Goal: Navigation & Orientation: Find specific page/section

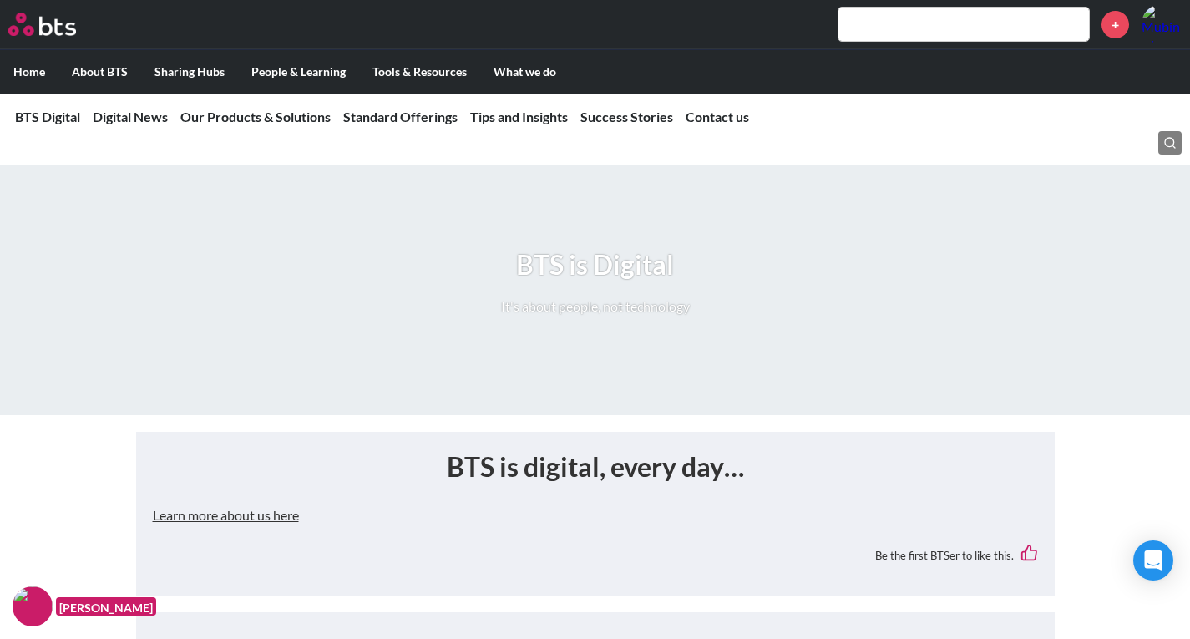
scroll to position [4215, 0]
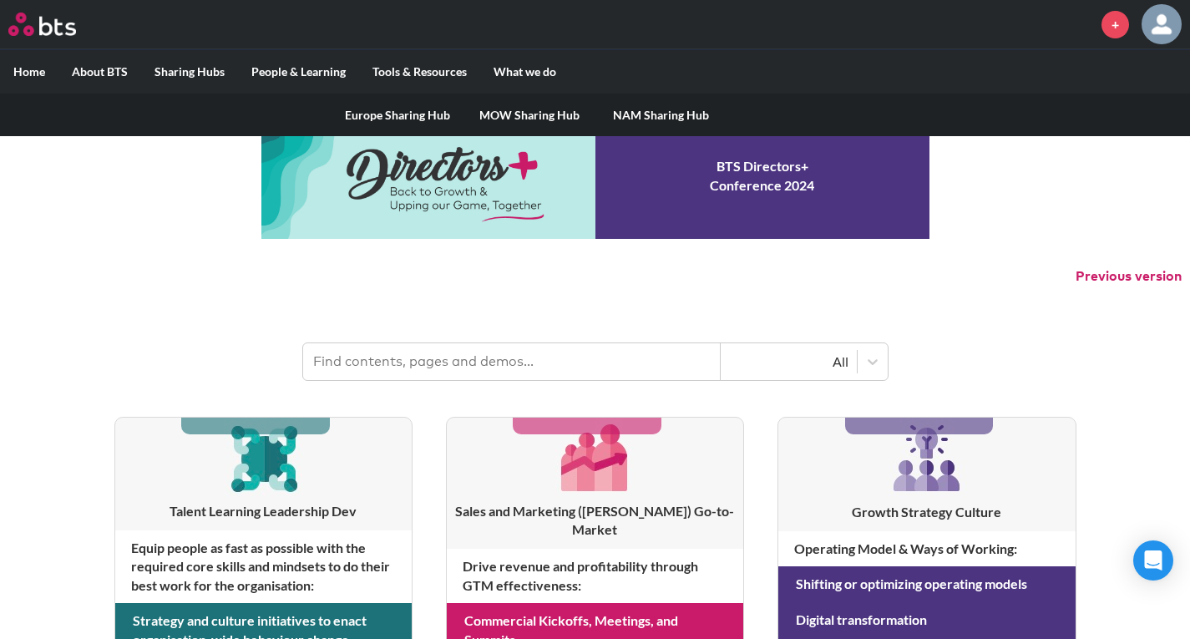
click at [381, 113] on link "Europe Sharing Hub" at bounding box center [398, 115] width 132 height 43
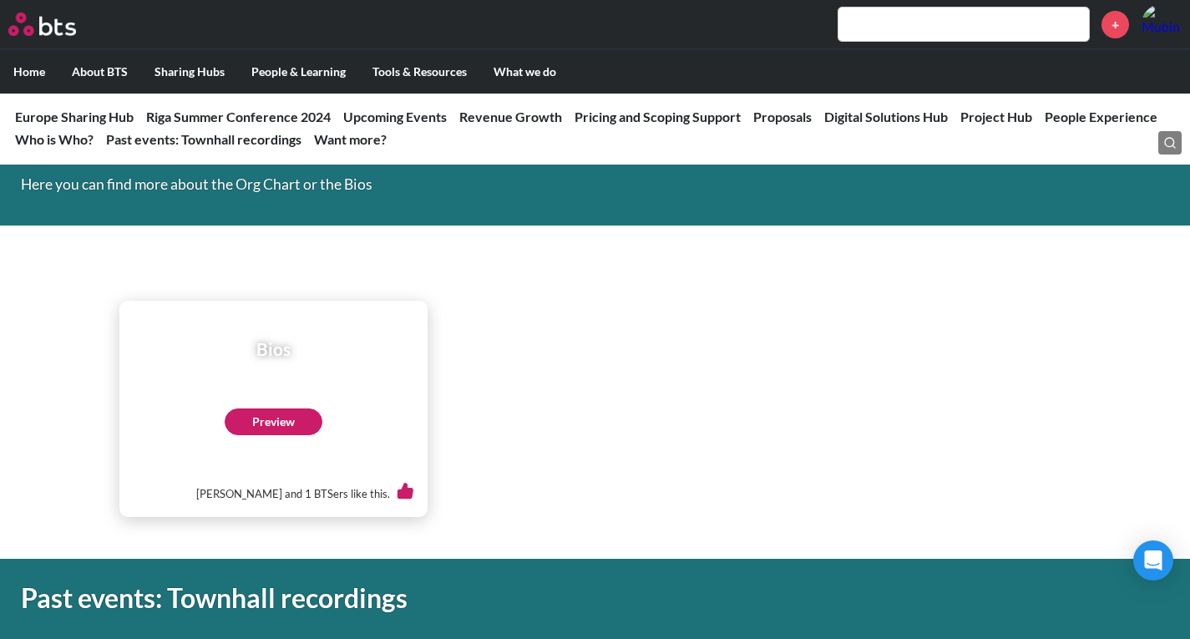
scroll to position [4847, 0]
